Goal: Understand process/instructions: Learn about a topic

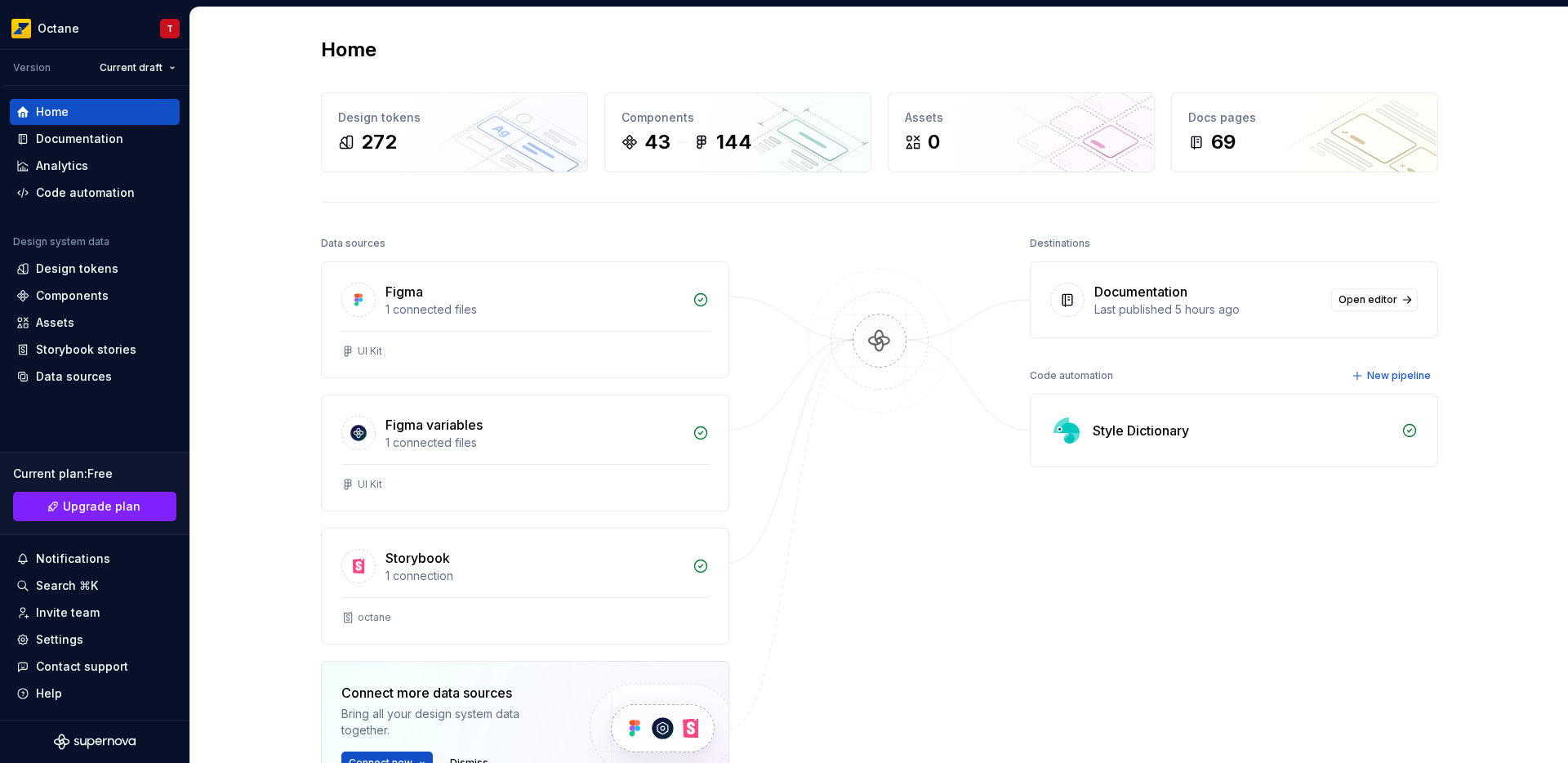
click at [248, 256] on div "Home Design tokens 272 Components 43 144 Assets 0 Docs pages 69 Data sources Fi…" at bounding box center [879, 490] width 1378 height 965
click at [92, 143] on div "Documentation" at bounding box center [80, 139] width 87 height 17
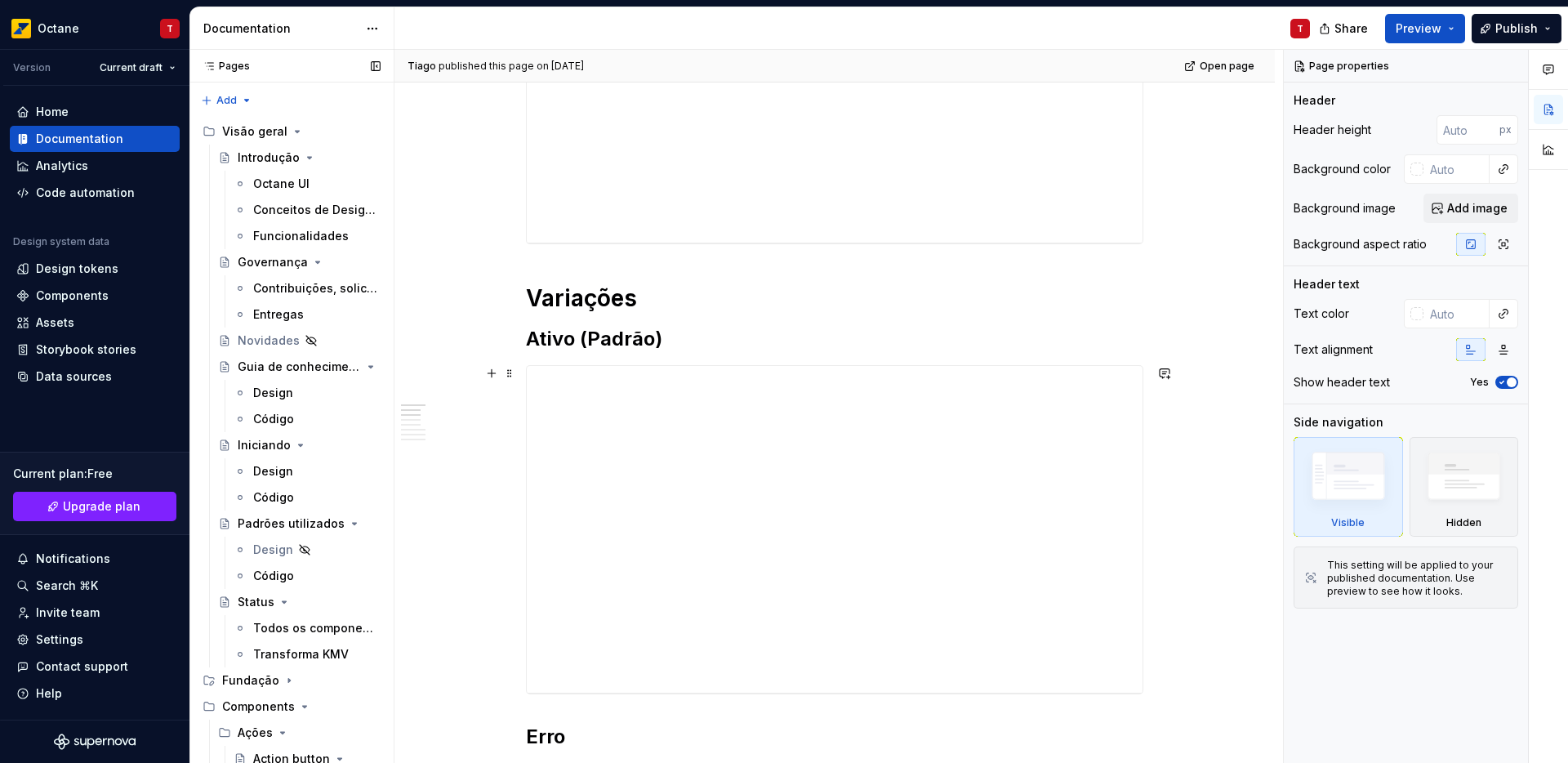
scroll to position [399, 0]
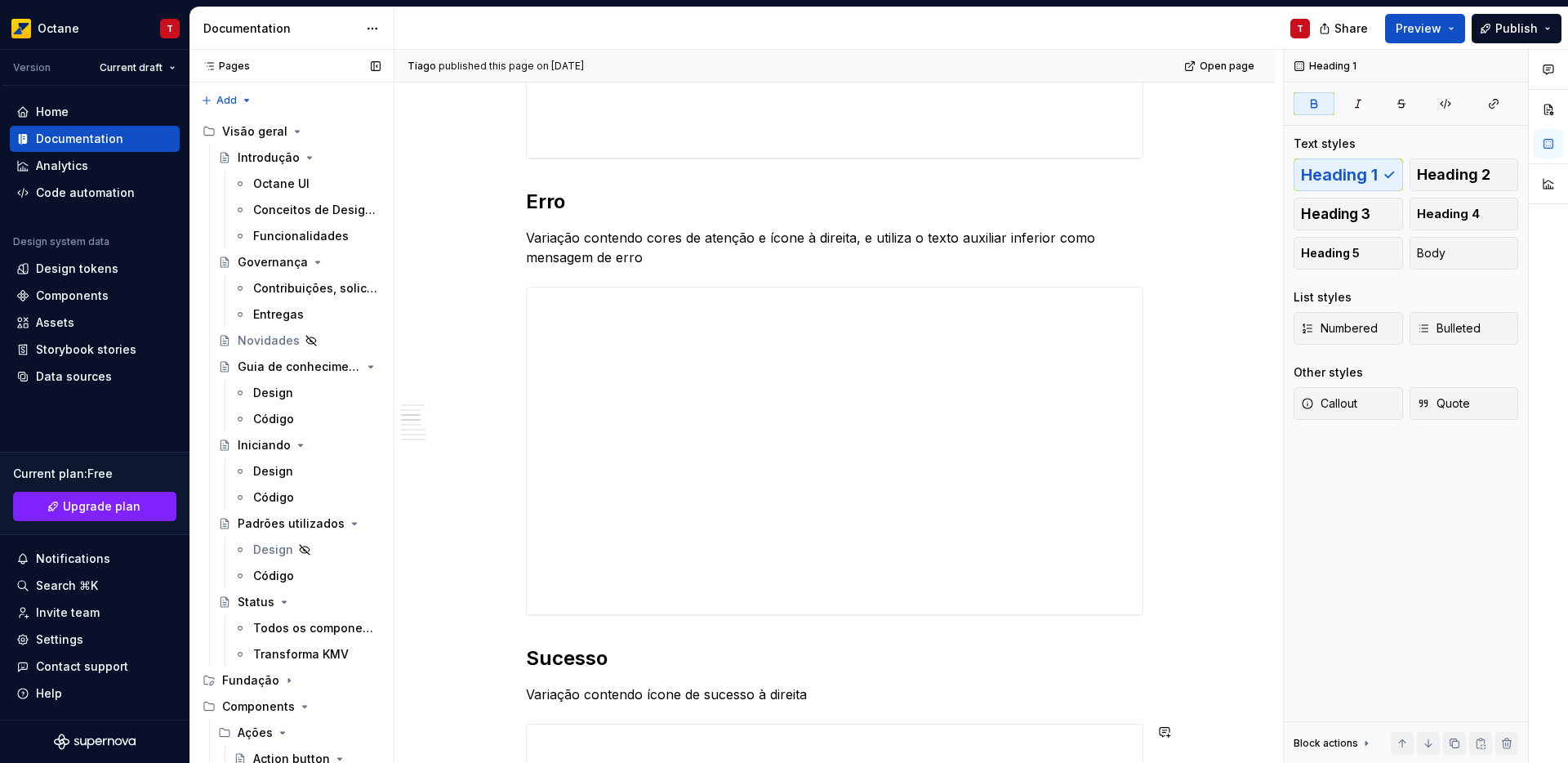
scroll to position [2103, 0]
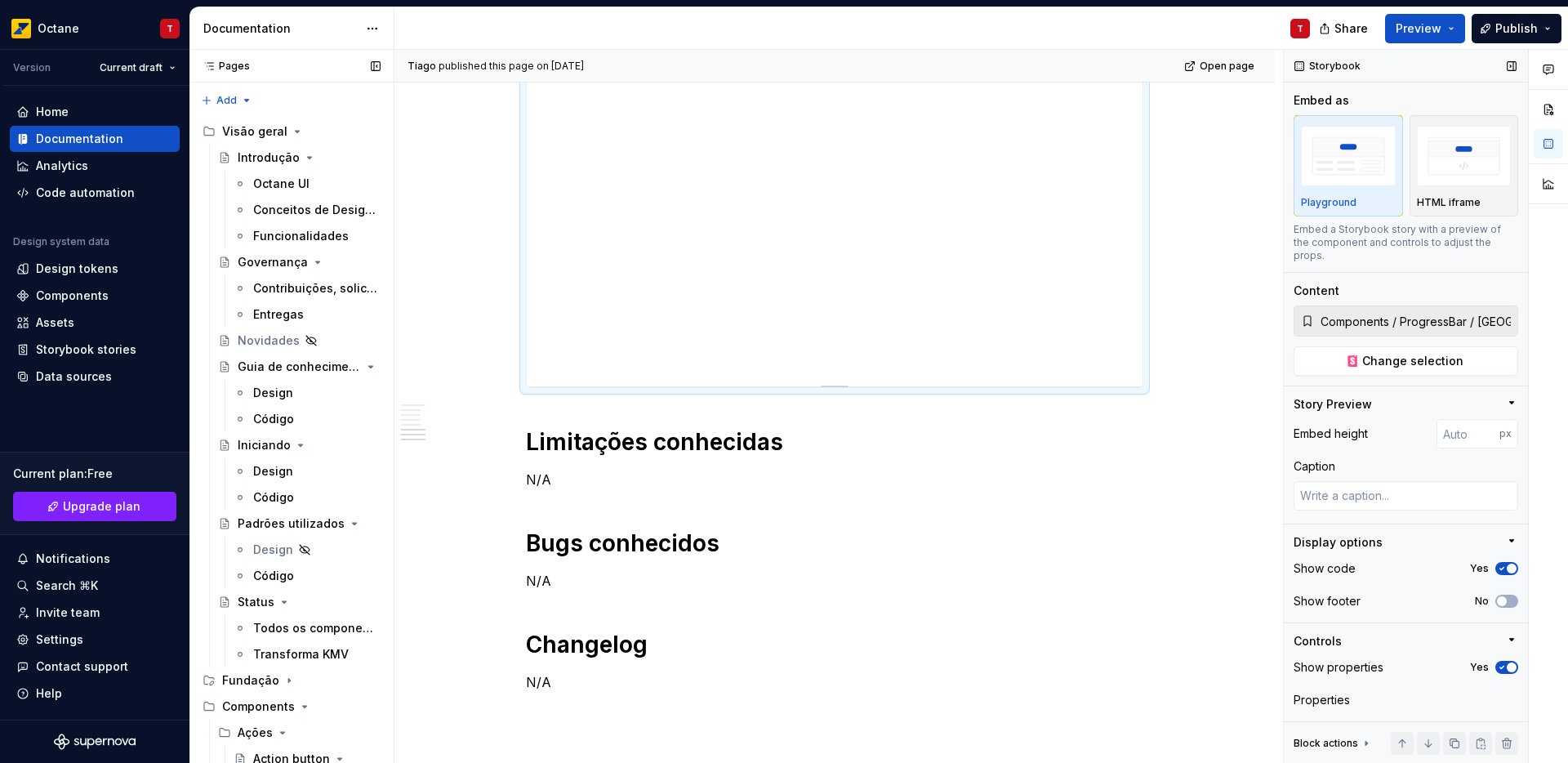
click at [1384, 332] on input "Components / ProgressBar / [GEOGRAPHIC_DATA]" at bounding box center [1416, 320] width 203 height 29
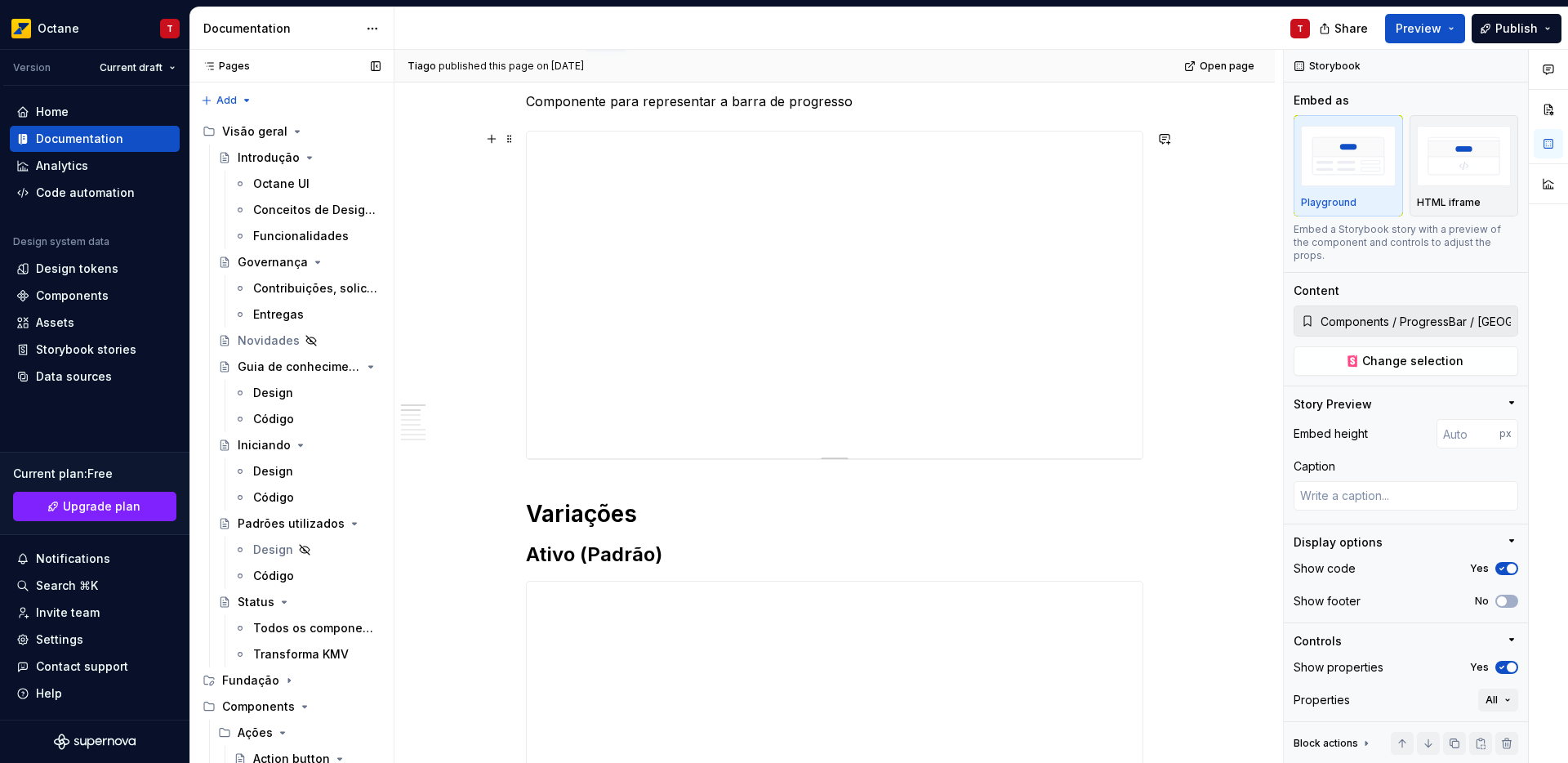
scroll to position [261, 0]
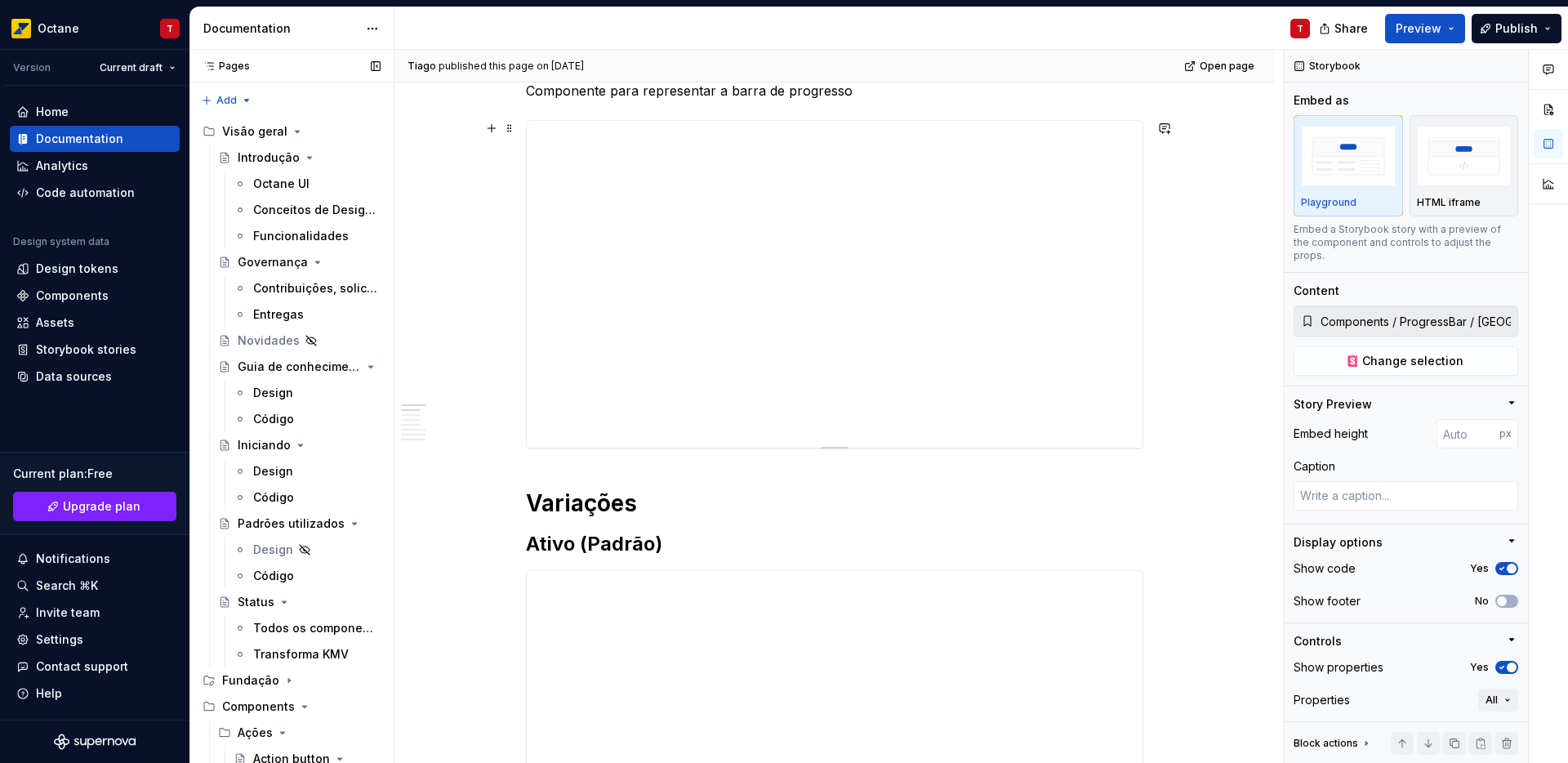
type textarea "*"
type input "Components / ProgressBar / Docs"
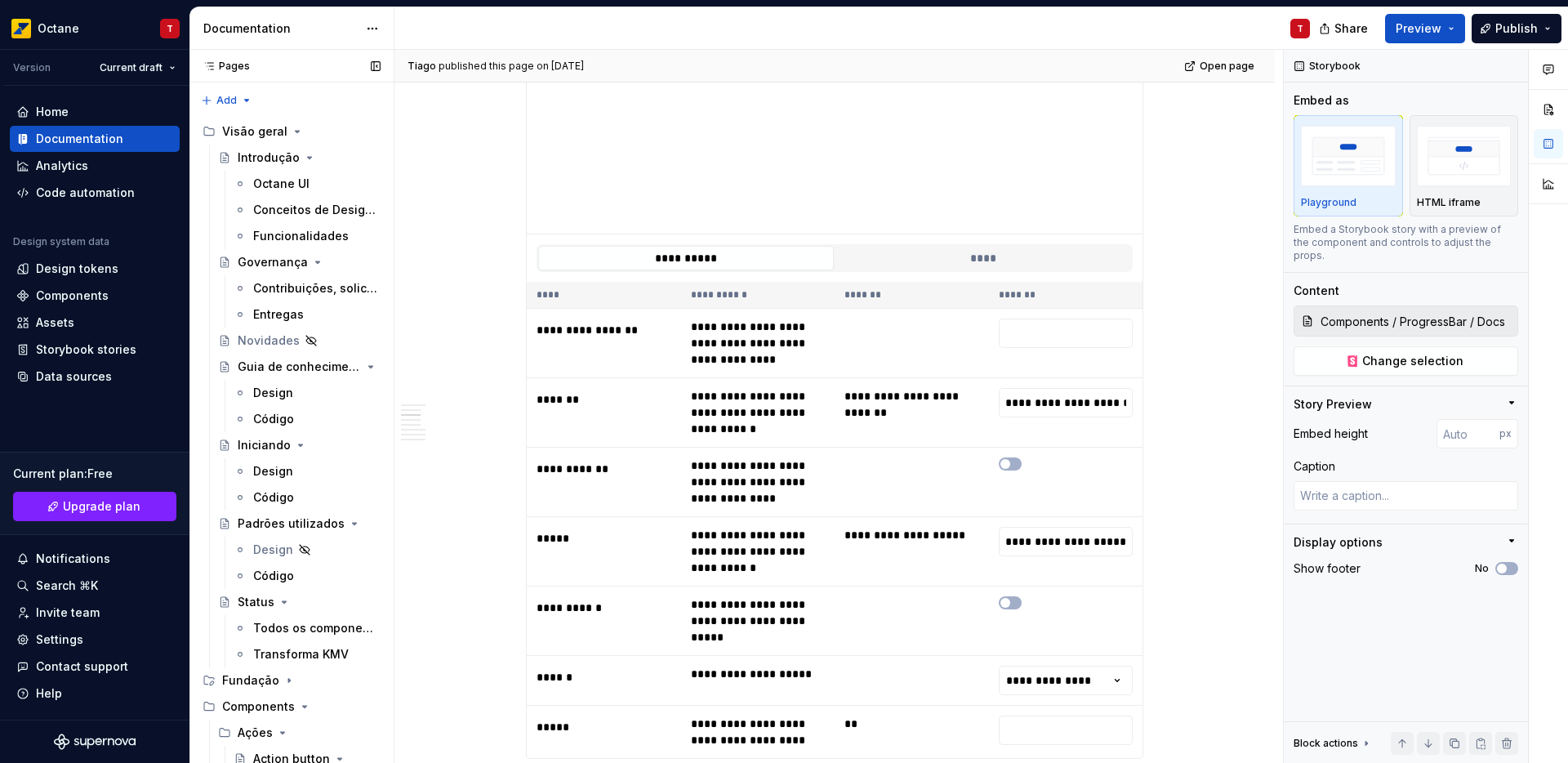
scroll to position [1203, 0]
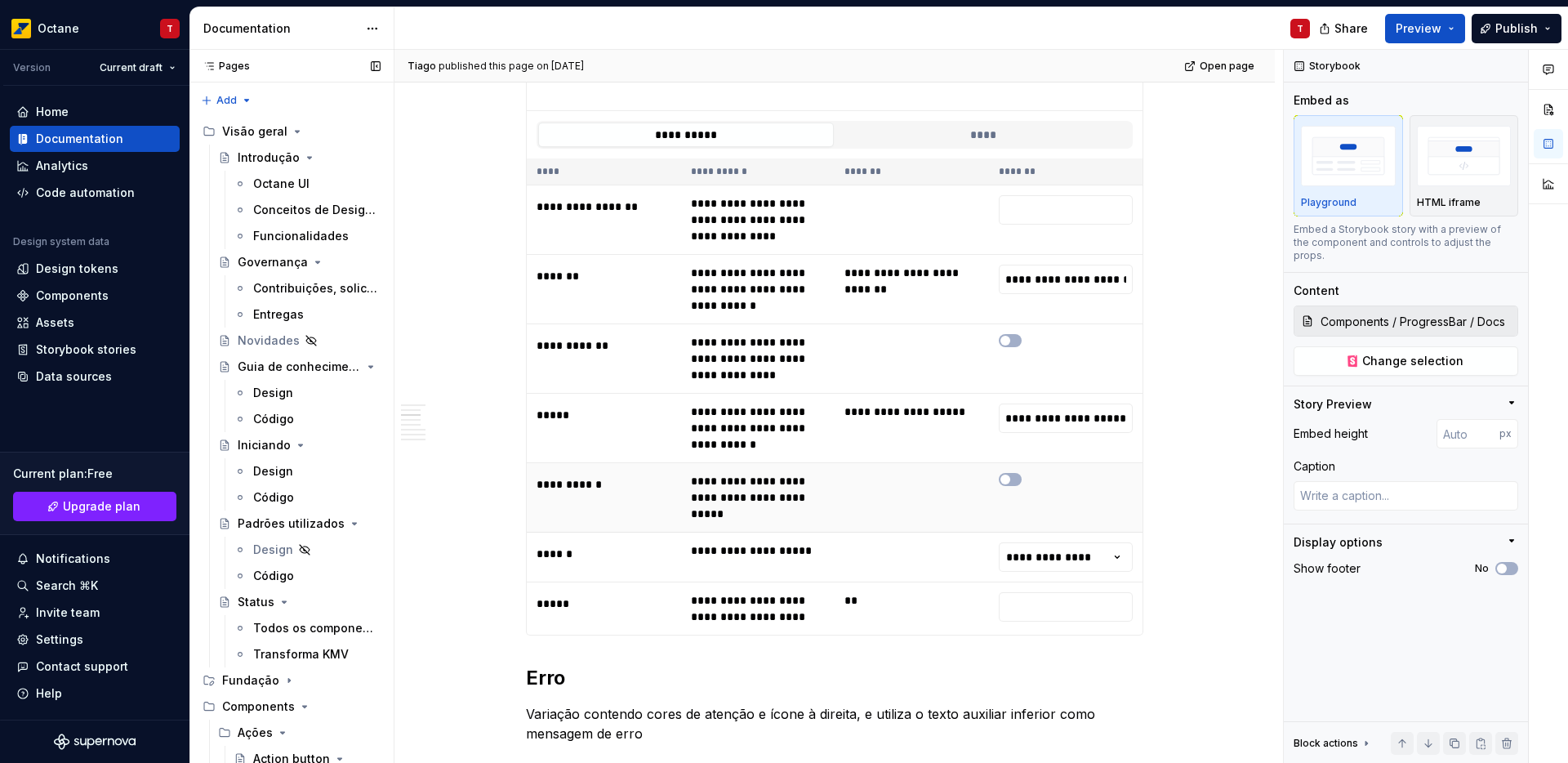
type textarea "*"
type input "Components / ProgressBar / Ativo"
click at [1009, 479] on span "button" at bounding box center [1006, 480] width 10 height 10
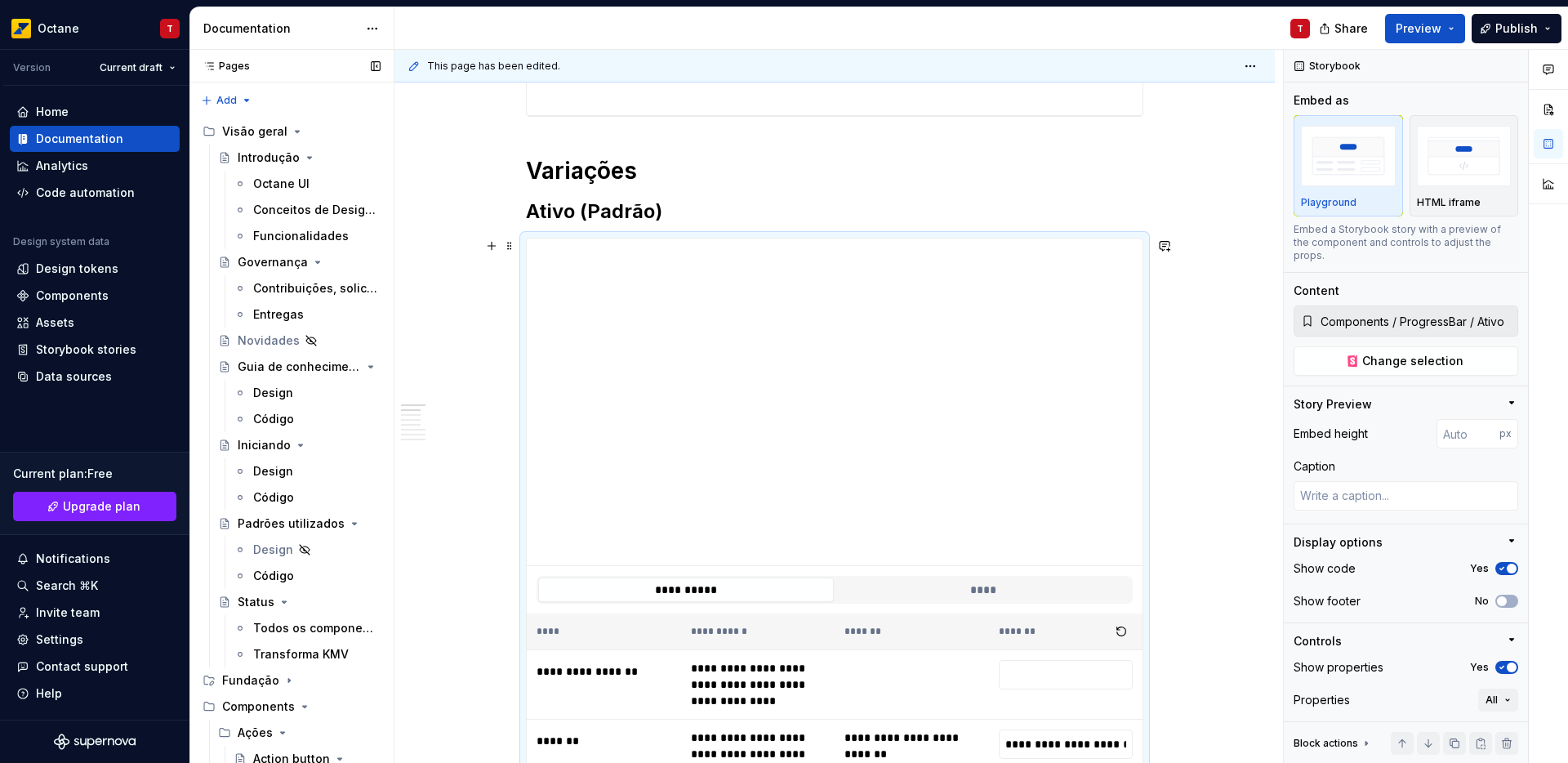
scroll to position [862, 0]
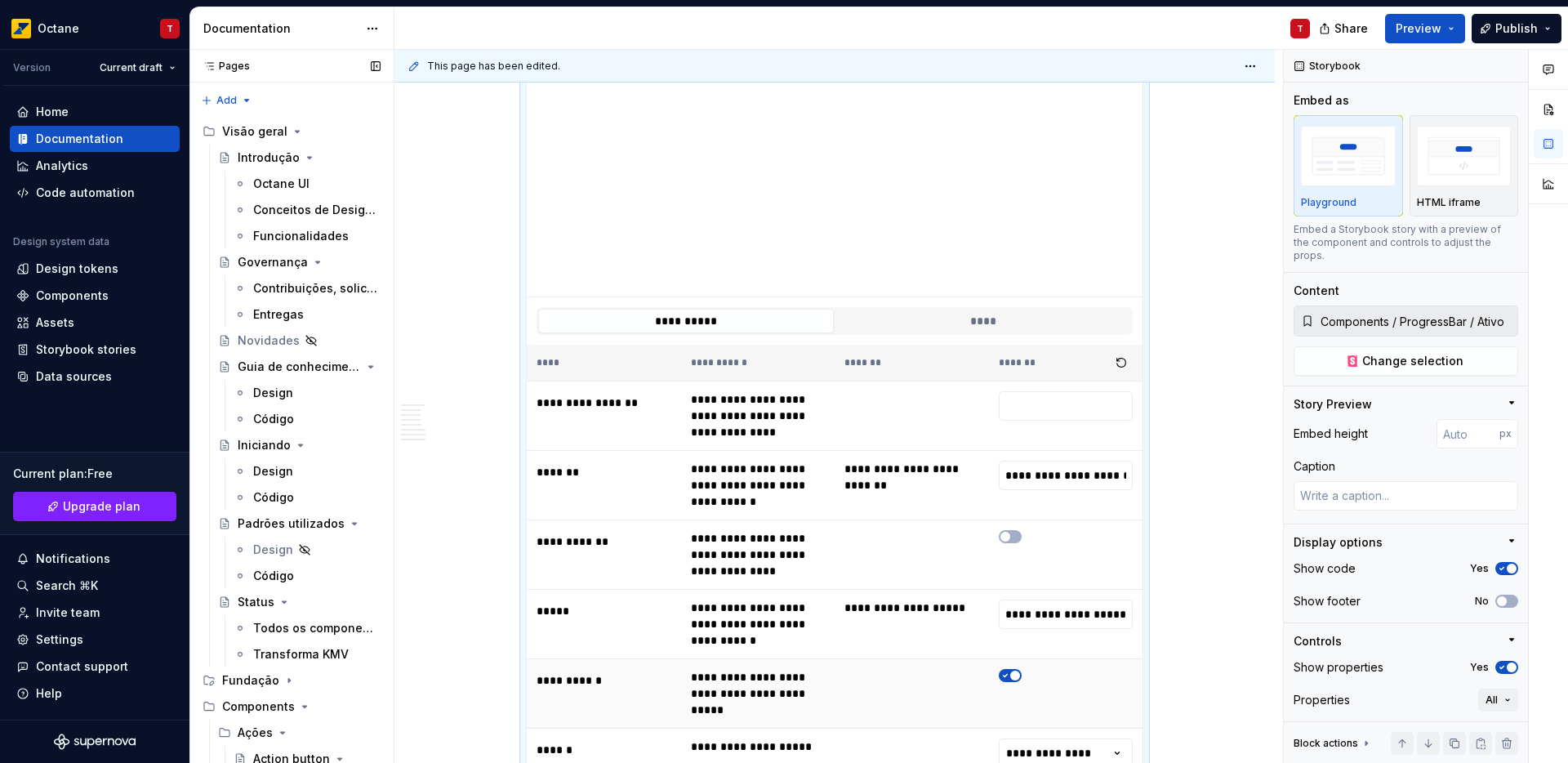
click at [1017, 675] on span "button" at bounding box center [1016, 676] width 10 height 10
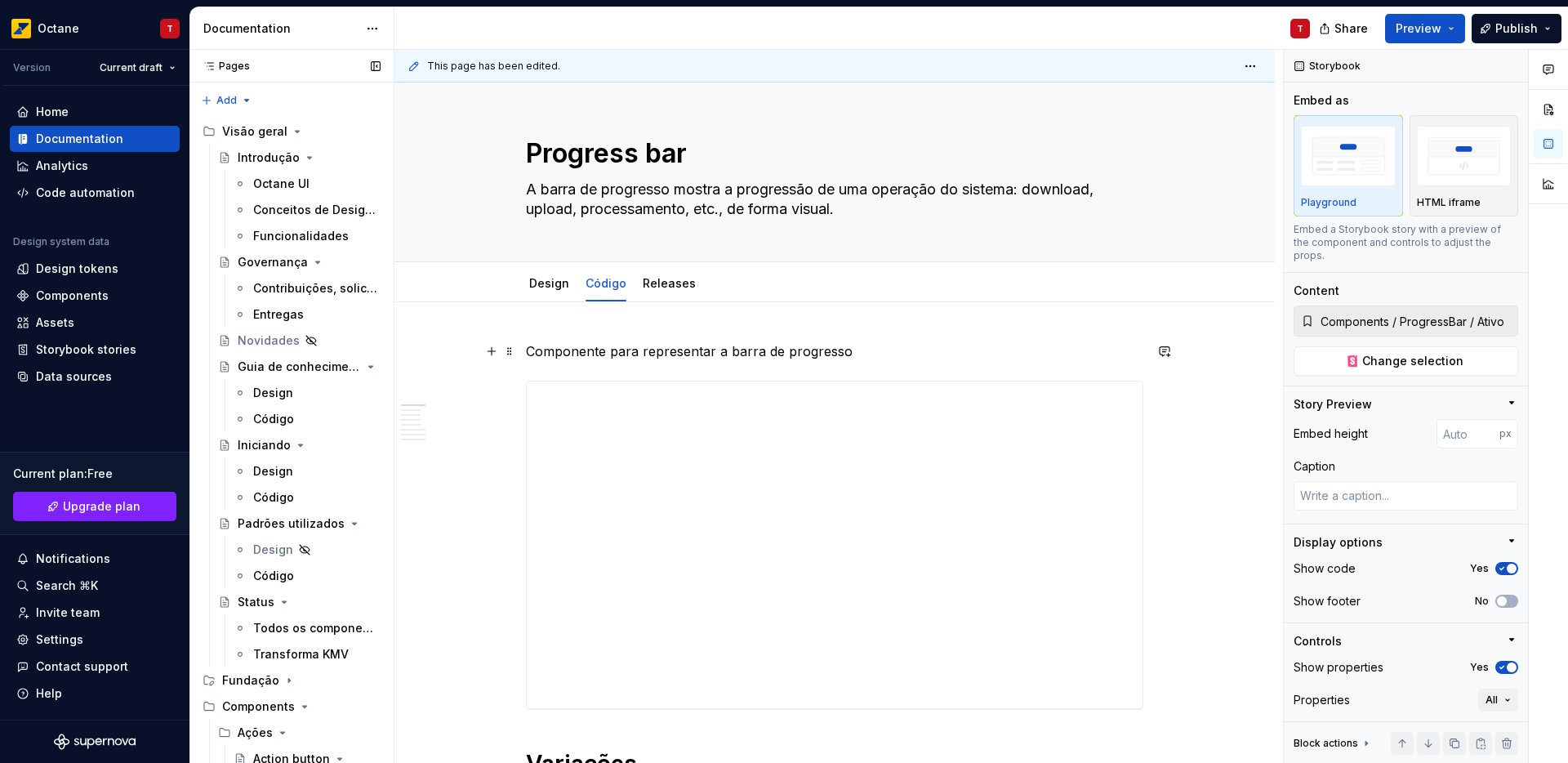
scroll to position [0, 0]
type textarea "*"
type button "**"
drag, startPoint x: 1434, startPoint y: 30, endPoint x: 1437, endPoint y: 40, distance: 10.4
click at [1434, 29] on span "Preview" at bounding box center [1418, 28] width 46 height 17
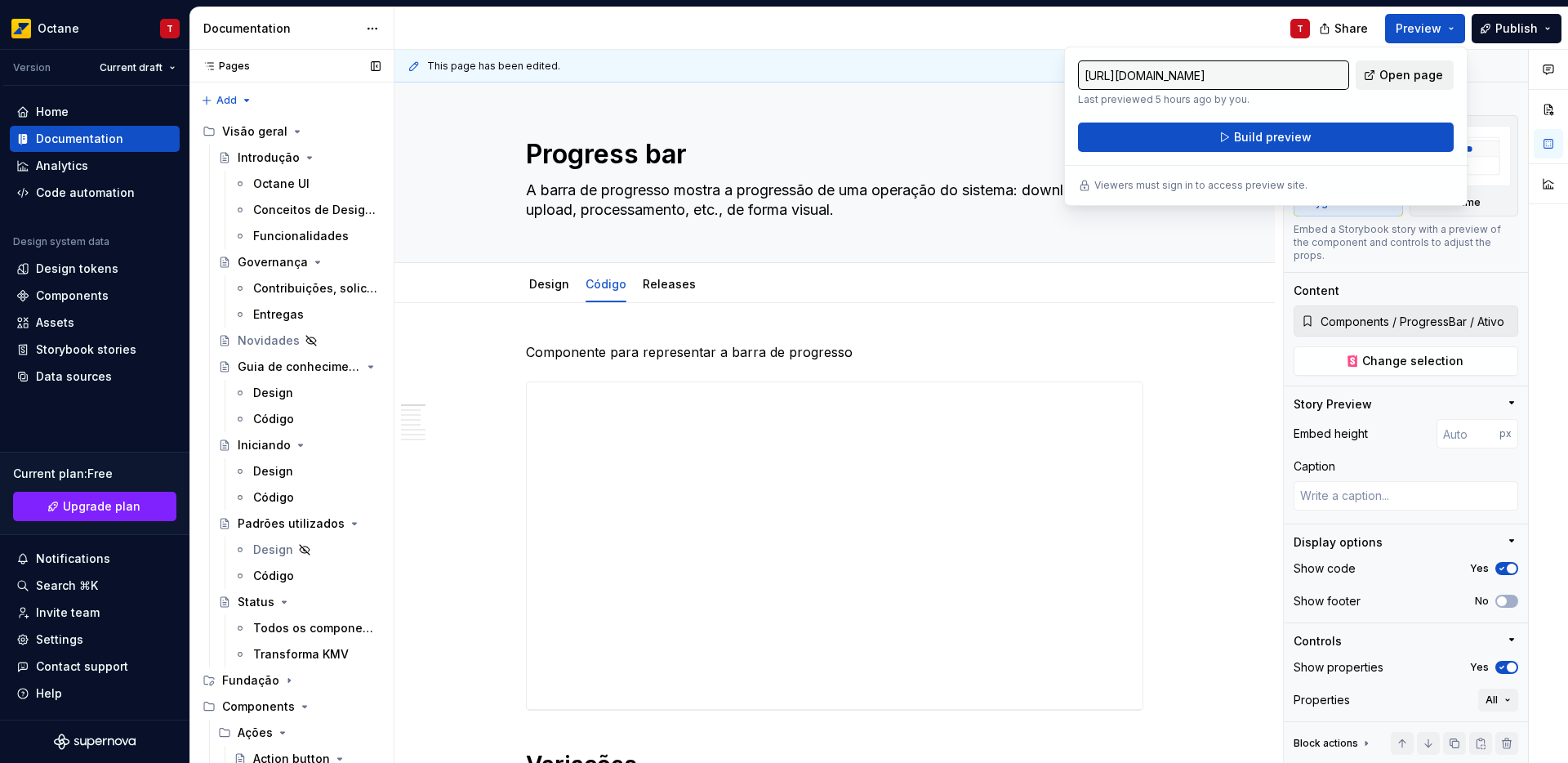
click at [1386, 79] on span "Open page" at bounding box center [1412, 75] width 64 height 17
type textarea "*"
